Goal: Task Accomplishment & Management: Complete application form

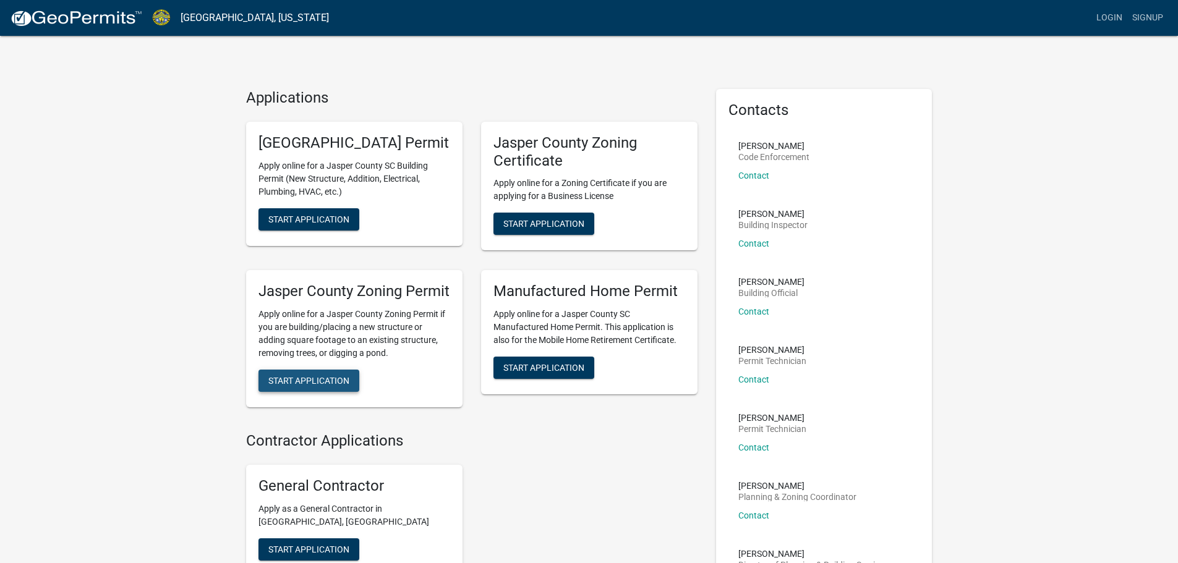
click at [309, 386] on span "Start Application" at bounding box center [308, 381] width 81 height 10
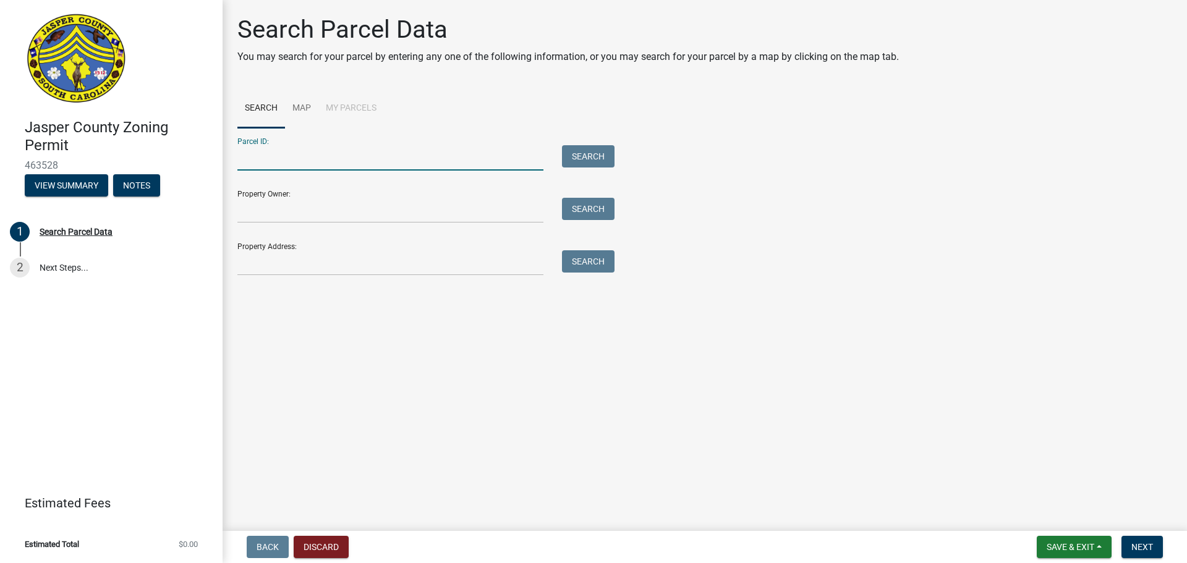
click at [504, 166] on input "Parcel ID:" at bounding box center [390, 157] width 306 height 25
type input "[PHONE_NUMBER]"
click at [578, 150] on button "Search" at bounding box center [588, 156] width 53 height 22
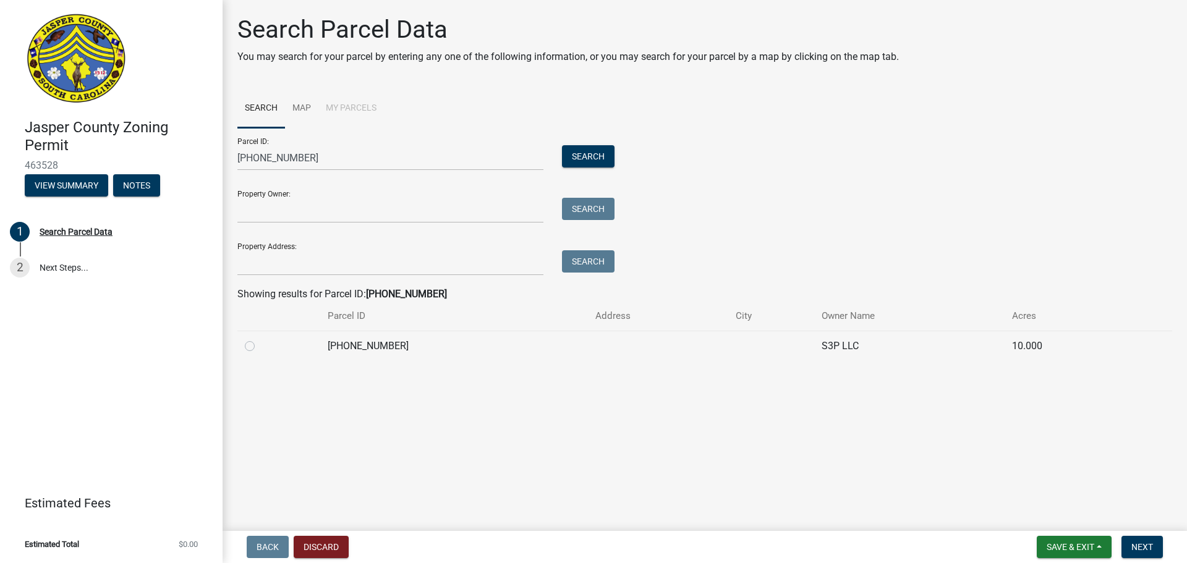
click at [260, 339] on label at bounding box center [260, 339] width 0 height 0
click at [260, 347] on input "radio" at bounding box center [264, 343] width 8 height 8
radio input "true"
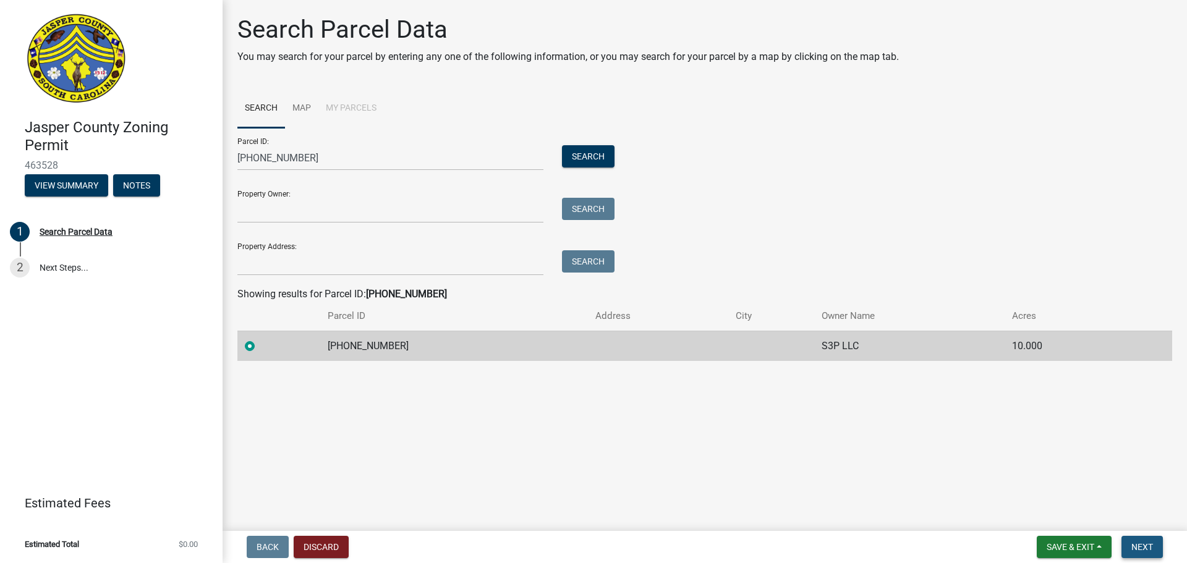
click at [1148, 542] on span "Next" at bounding box center [1143, 547] width 22 height 10
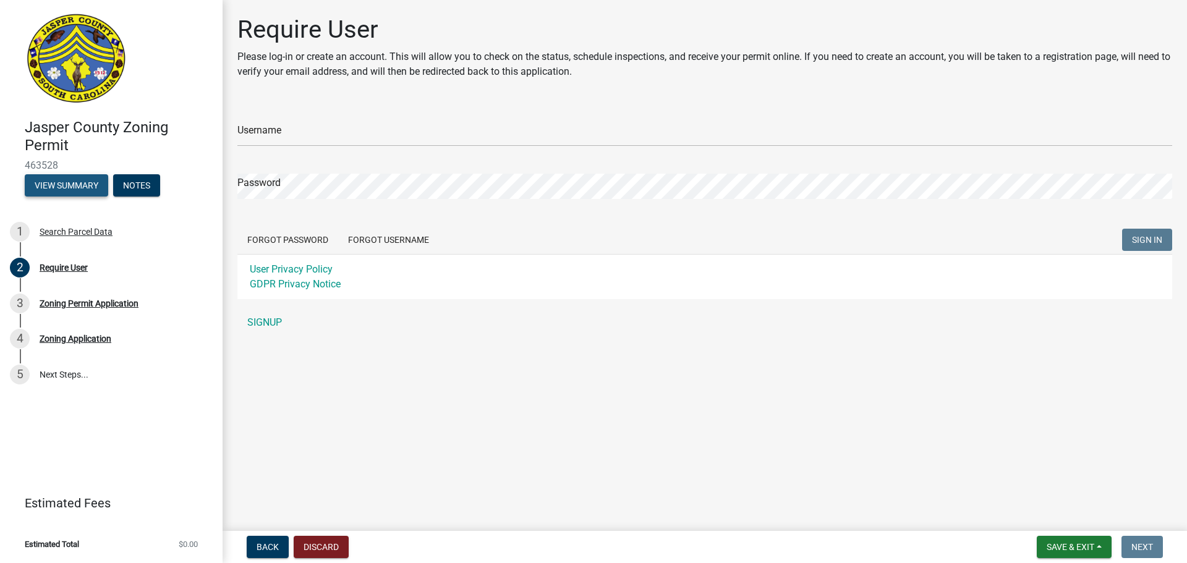
click at [64, 189] on button "View Summary" at bounding box center [66, 185] width 83 height 22
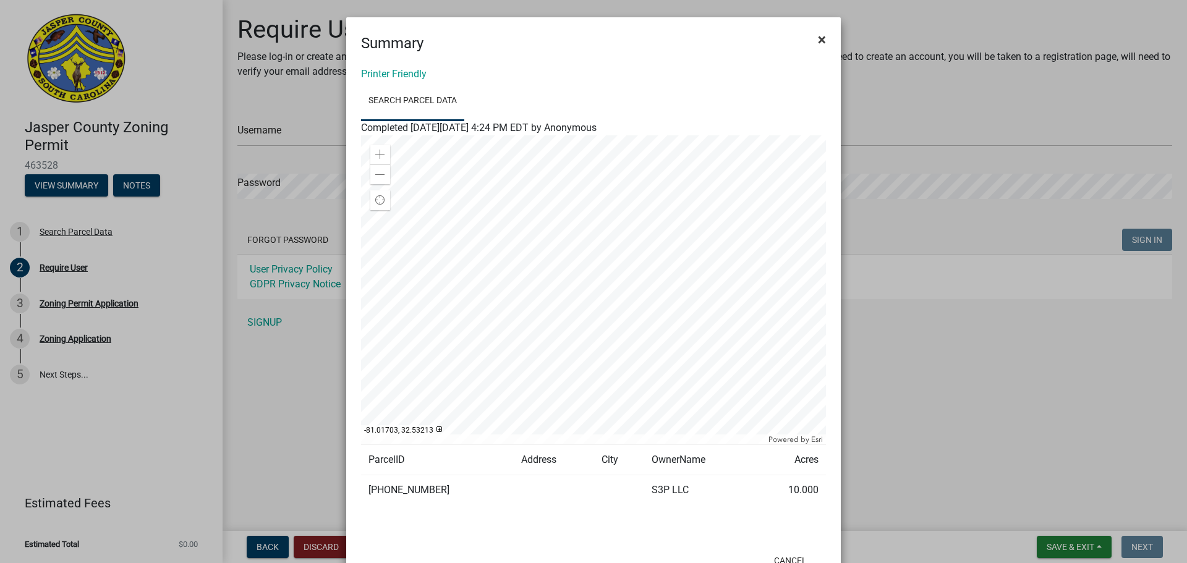
click at [818, 35] on span "×" at bounding box center [822, 39] width 8 height 17
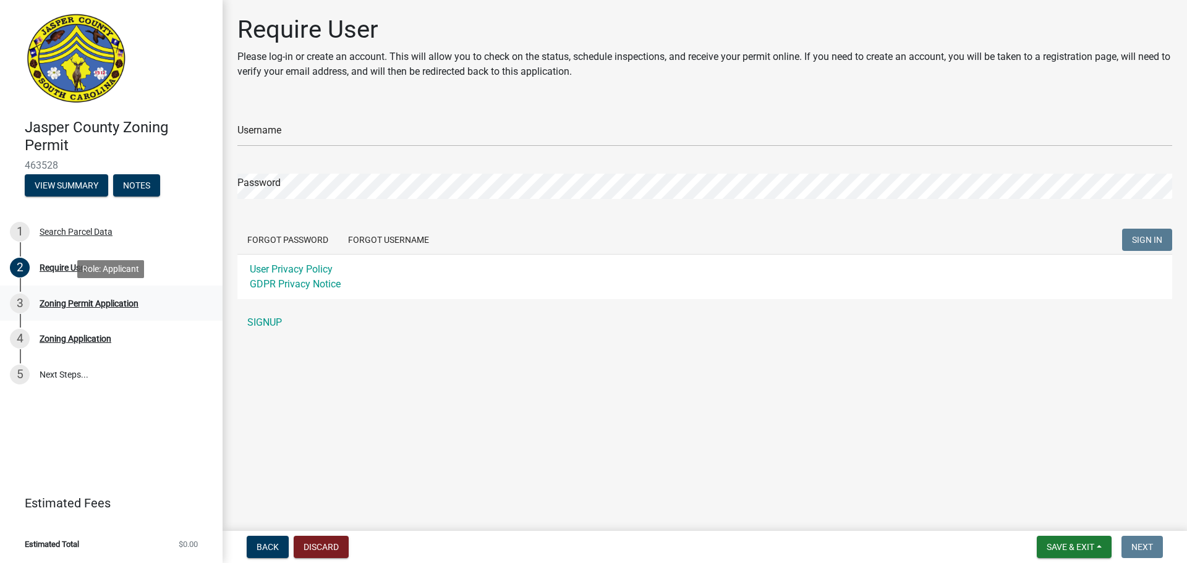
click at [91, 307] on div "Zoning Permit Application" at bounding box center [89, 303] width 99 height 9
click at [111, 301] on div "Zoning Permit Application" at bounding box center [89, 303] width 99 height 9
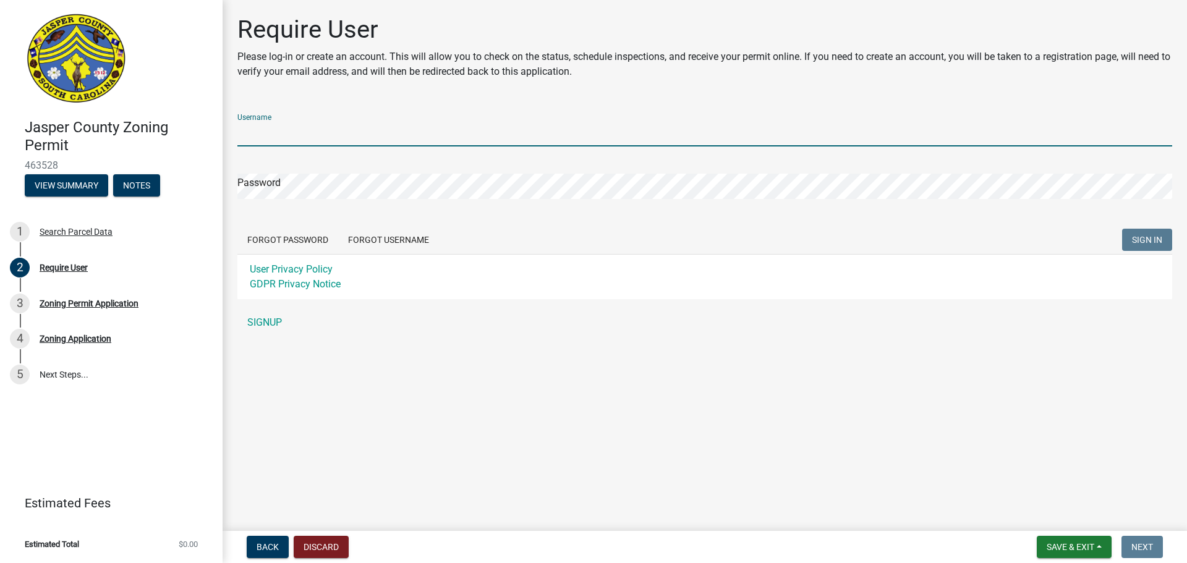
click at [279, 126] on input "Username" at bounding box center [704, 133] width 935 height 25
